Goal: Use online tool/utility: Utilize a website feature to perform a specific function

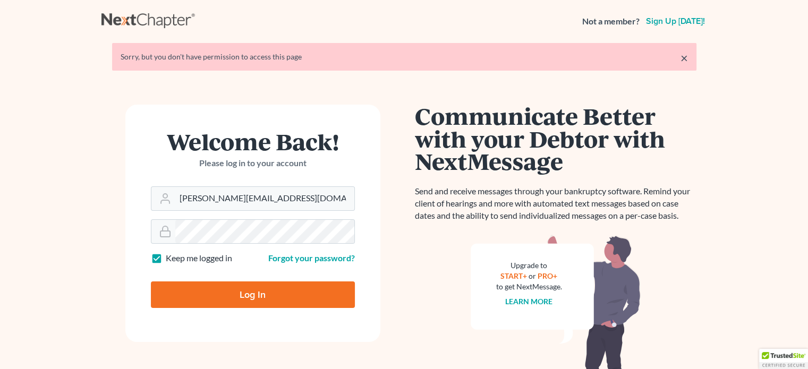
click at [242, 293] on input "Log In" at bounding box center [253, 295] width 204 height 27
type input "Thinking..."
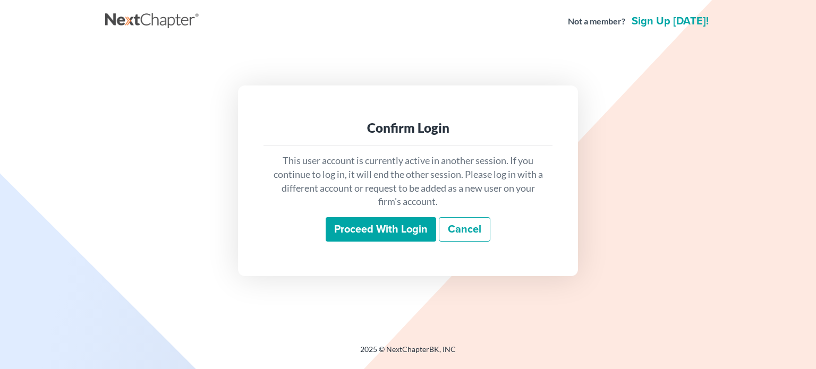
click at [385, 229] on input "Proceed with login" at bounding box center [381, 229] width 110 height 24
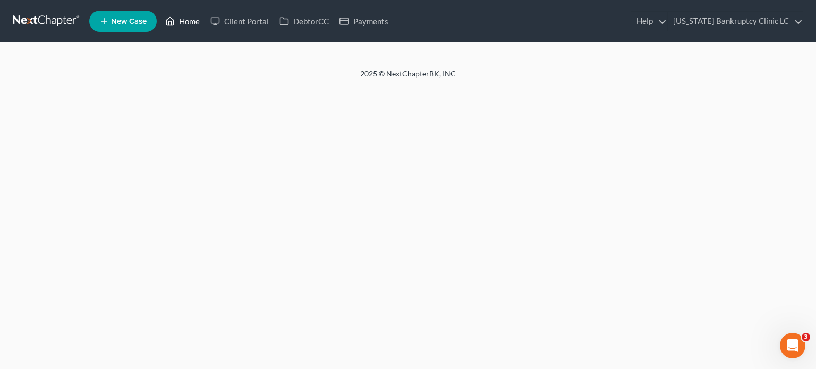
click at [185, 19] on link "Home" at bounding box center [182, 21] width 45 height 19
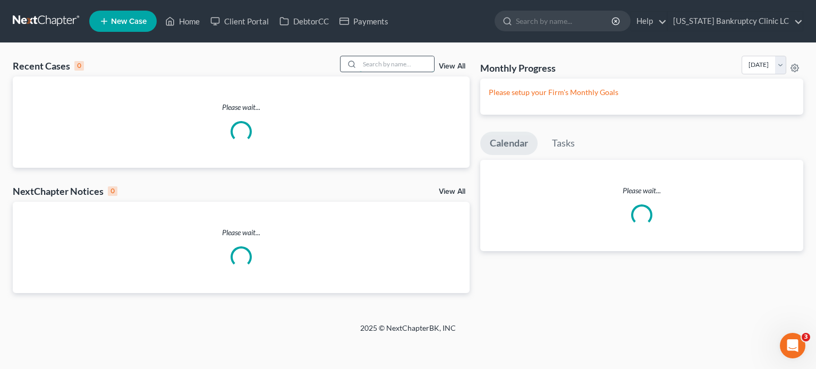
click at [370, 65] on input "search" at bounding box center [397, 63] width 74 height 15
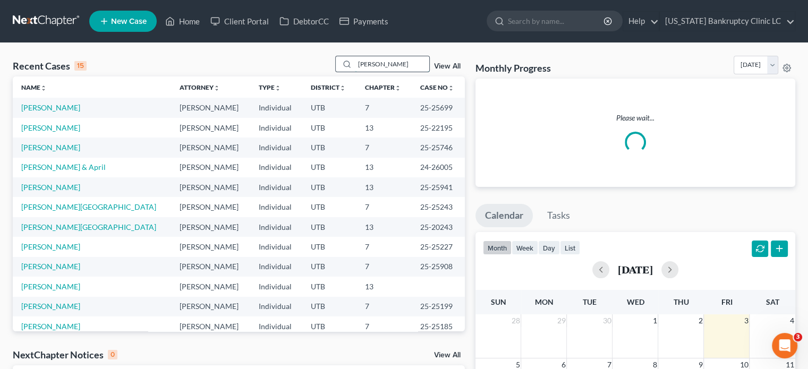
type input "arguello"
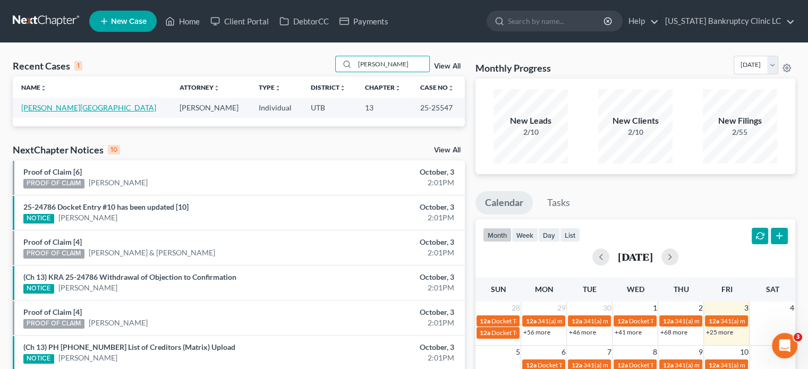
click at [35, 107] on link "Arguello, Diego" at bounding box center [88, 107] width 135 height 9
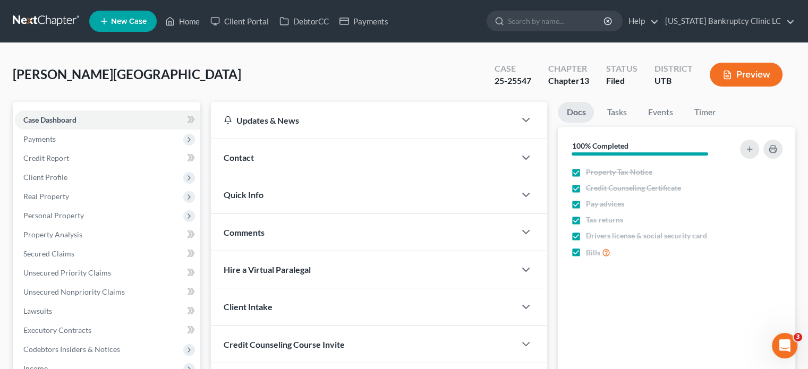
click at [148, 78] on div "Arguello, Diego Upgraded Case 25-25547 Chapter Chapter 13 Status Filed District…" at bounding box center [404, 79] width 783 height 46
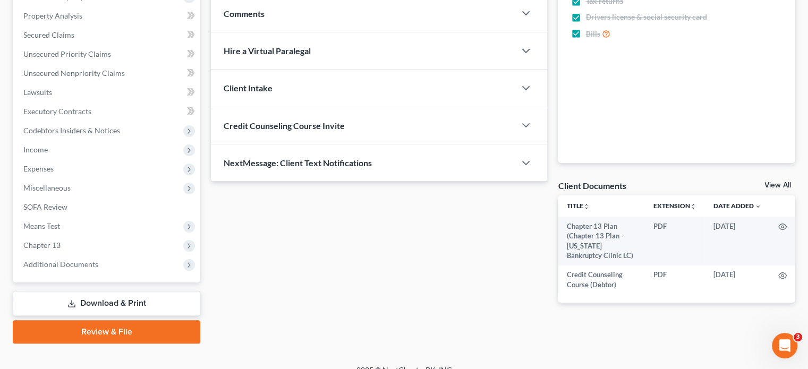
scroll to position [233, 0]
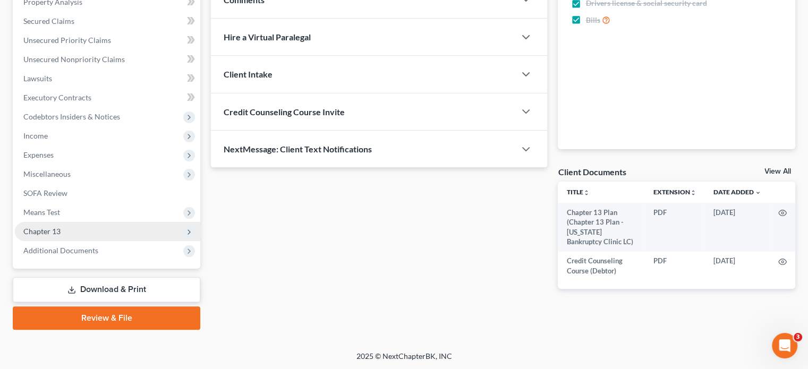
click at [45, 227] on span "Chapter 13" at bounding box center [41, 231] width 37 height 9
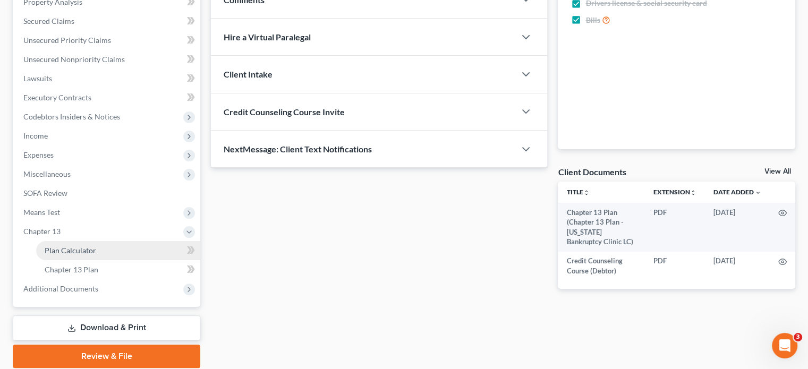
click at [66, 249] on span "Plan Calculator" at bounding box center [71, 250] width 52 height 9
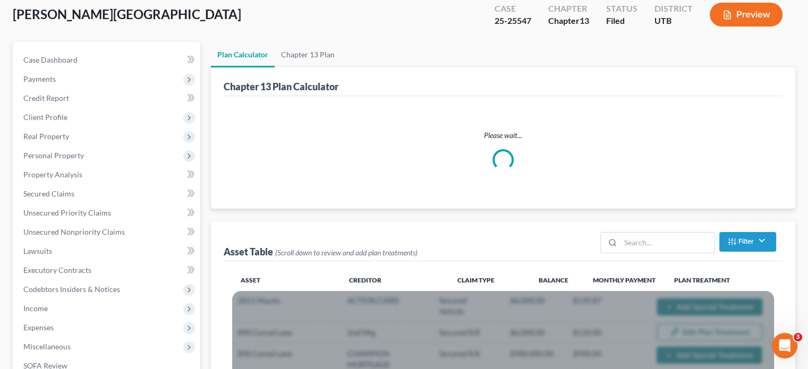
scroll to position [191, 0]
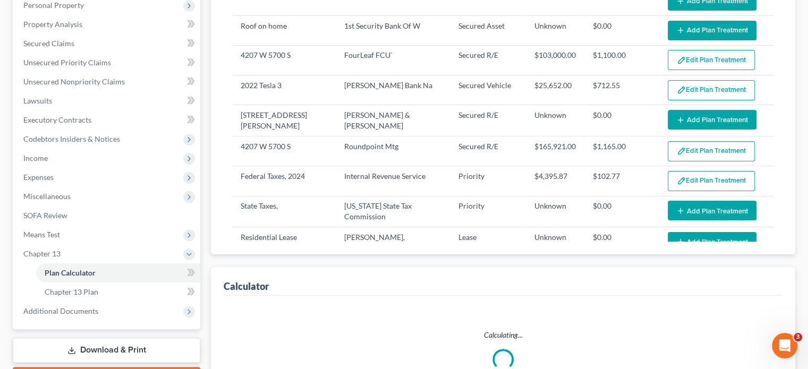
select select "35"
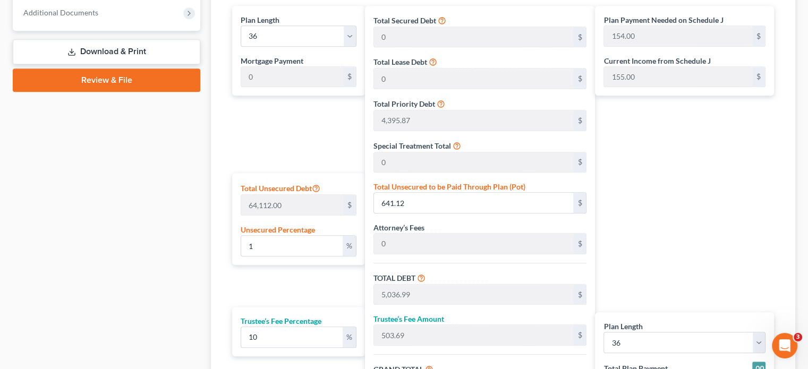
scroll to position [510, 0]
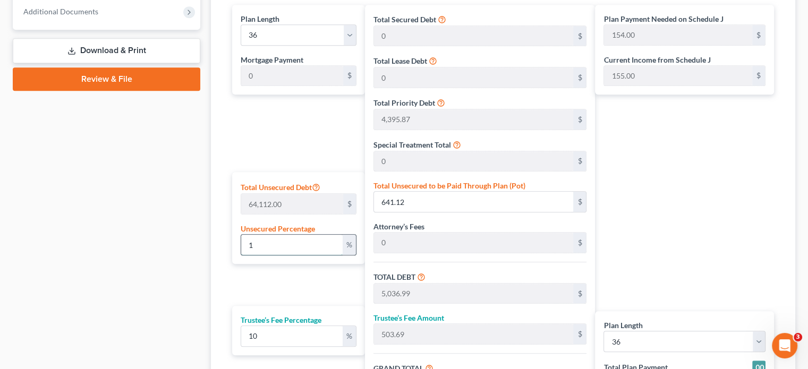
click at [282, 242] on input "1" at bounding box center [291, 245] width 101 height 20
type input "10"
type input "6,411.20"
type input "10,807.07"
type input "1,080.70"
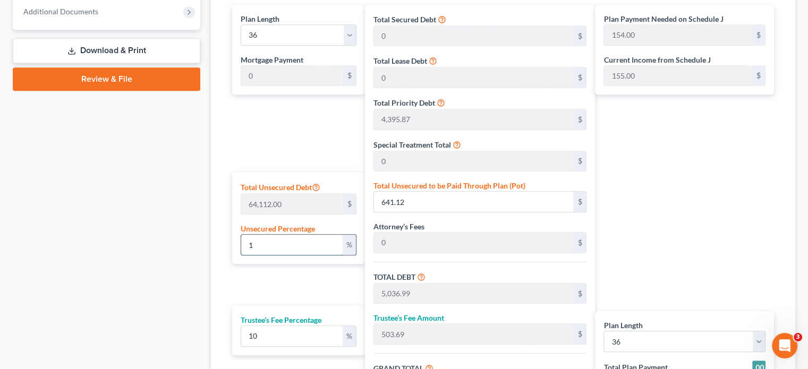
type input "11,887.77"
type input "330.00"
type input "100"
type input "64,112.00"
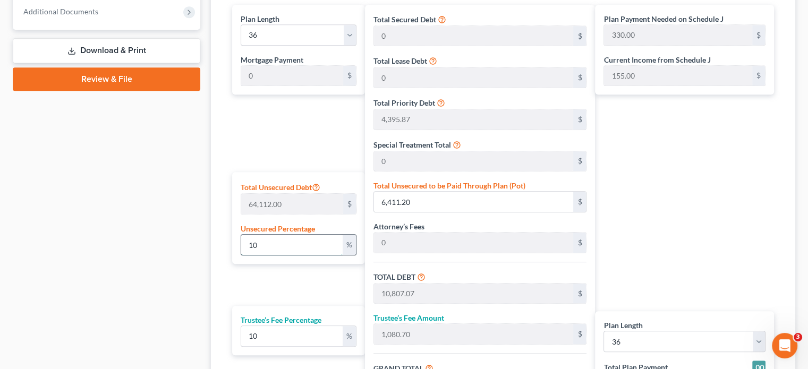
type input "68,507.87"
type input "6,850.78"
type input "75,358.65"
type input "2,093.00"
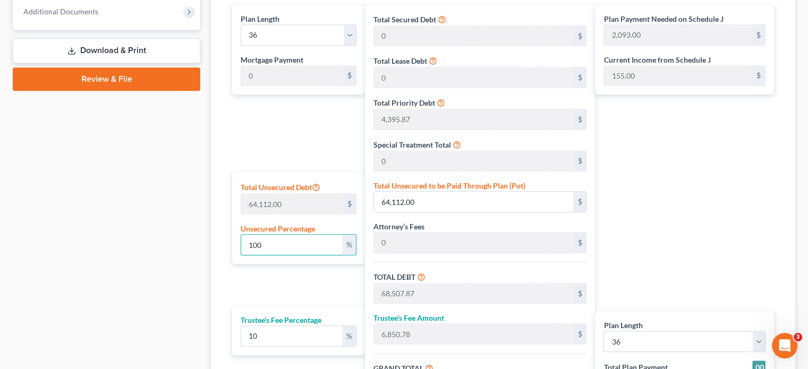
type input "100"
